Goal: Task Accomplishment & Management: Use online tool/utility

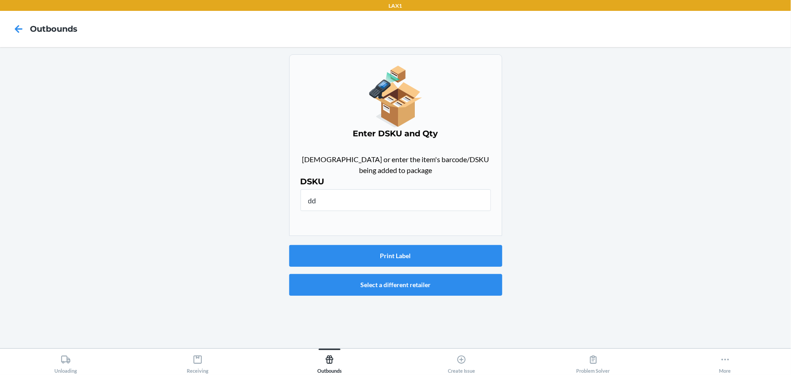
type input "d"
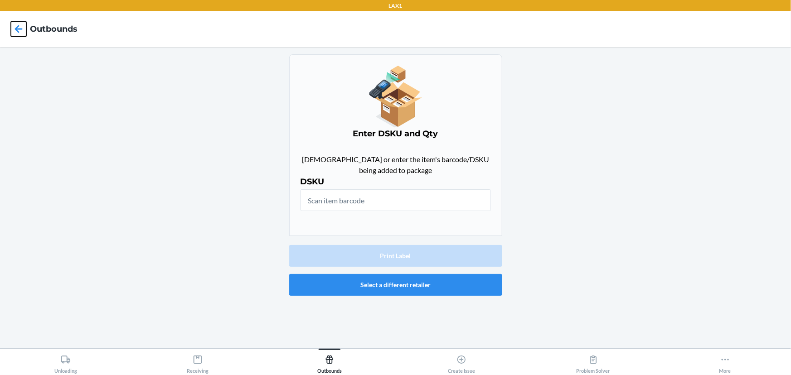
click at [13, 31] on icon at bounding box center [18, 28] width 15 height 15
click at [329, 361] on icon at bounding box center [330, 360] width 8 height 8
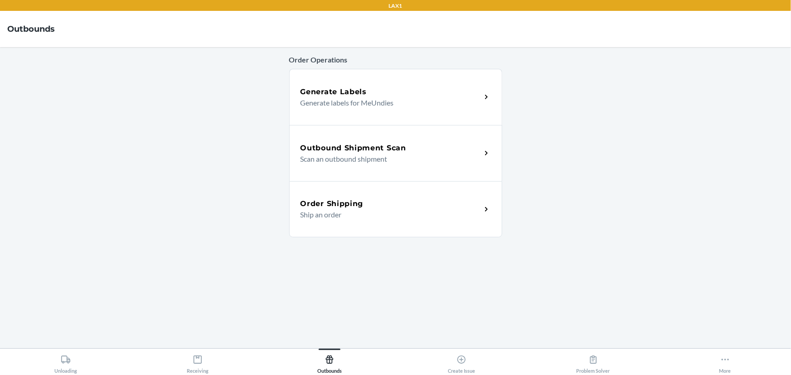
click at [361, 95] on h5 "Generate Labels" at bounding box center [333, 92] width 67 height 11
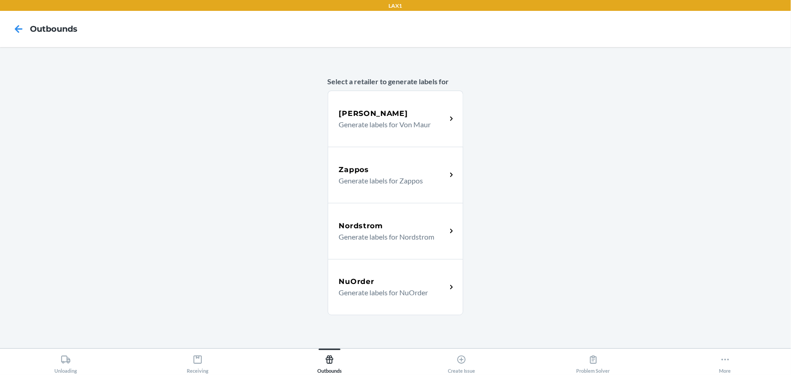
click at [405, 185] on p "Generate labels for Zappos" at bounding box center [389, 180] width 100 height 11
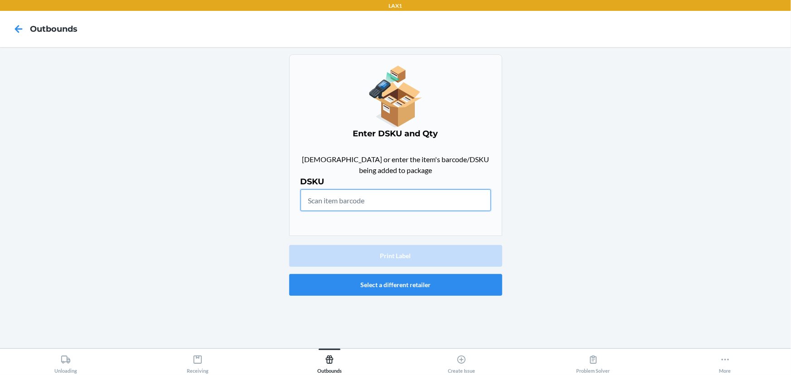
click at [367, 193] on input "text" at bounding box center [395, 200] width 190 height 22
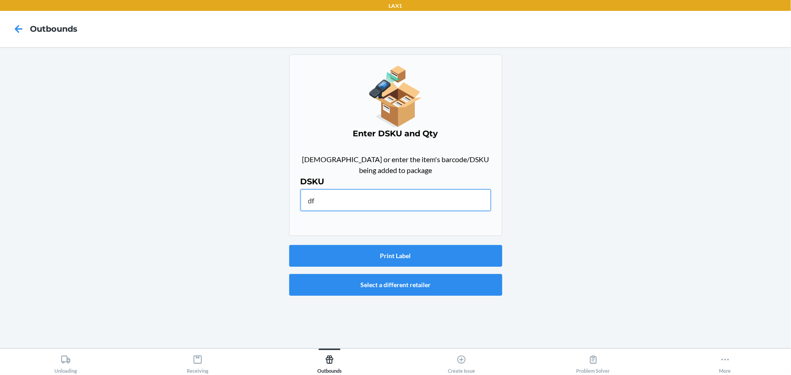
type input "d"
type input "DD6NRFXCH2K"
click at [377, 251] on button "Print Label" at bounding box center [395, 256] width 213 height 22
click at [407, 198] on input "DD6NRFXCH2K" at bounding box center [395, 200] width 190 height 22
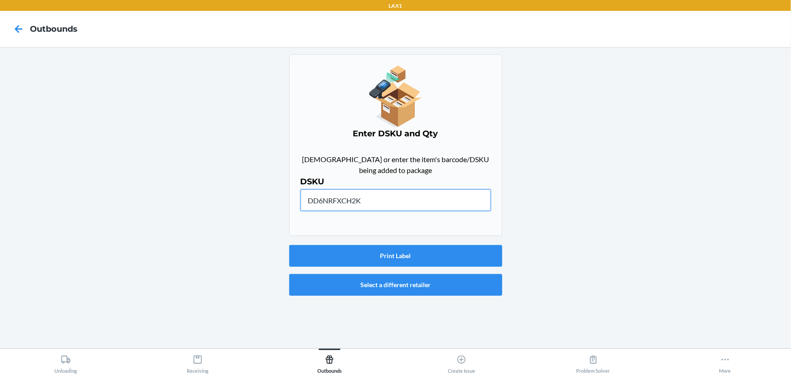
click at [407, 198] on input "DD6NRFXCH2K" at bounding box center [395, 200] width 190 height 22
type input "DBFYHG5CZRA"
click at [475, 257] on button "Print Label" at bounding box center [395, 256] width 213 height 22
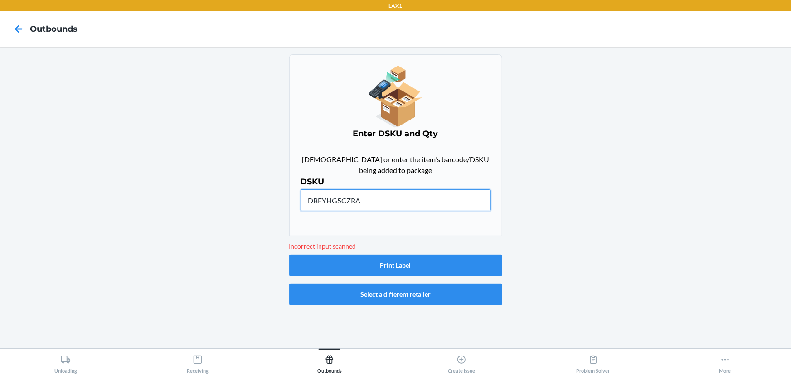
drag, startPoint x: 418, startPoint y: 197, endPoint x: 268, endPoint y: 202, distance: 150.5
click at [268, 202] on main "Enter DSKU and Qty Scan or enter the item's barcode/DSKU being added to package…" at bounding box center [395, 197] width 791 height 301
click at [338, 199] on input "DBFYHG5CZRA" at bounding box center [395, 200] width 190 height 22
click at [348, 203] on input "DBFYHG5CZRA" at bounding box center [395, 200] width 190 height 22
drag, startPoint x: 366, startPoint y: 200, endPoint x: 306, endPoint y: 202, distance: 59.8
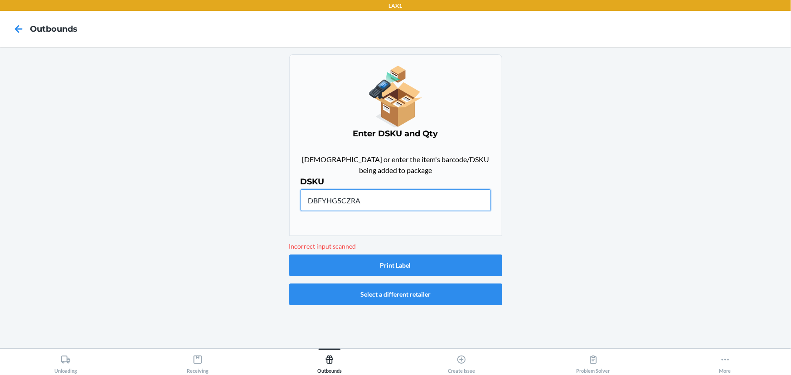
click at [306, 202] on input "DBFYHG5CZRA" at bounding box center [395, 200] width 190 height 22
type input "DBFYHG5CZRA"
click at [383, 257] on button "Print Label" at bounding box center [395, 266] width 213 height 22
